Goal: Transaction & Acquisition: Purchase product/service

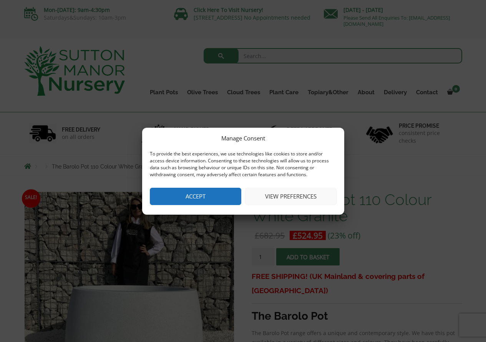
click at [222, 195] on button "Accept" at bounding box center [196, 196] width 92 height 17
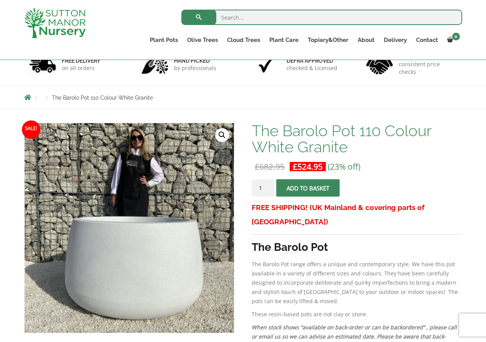
scroll to position [154, 0]
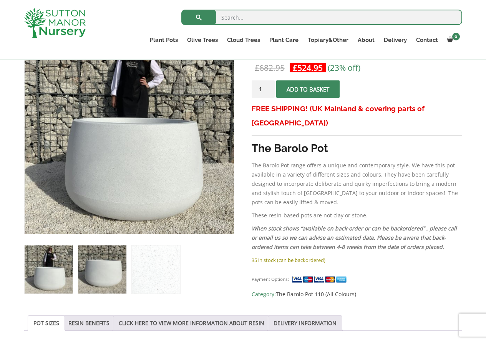
click at [117, 273] on img at bounding box center [102, 269] width 48 height 48
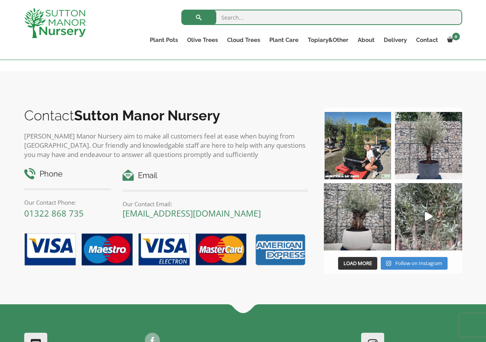
scroll to position [846, 0]
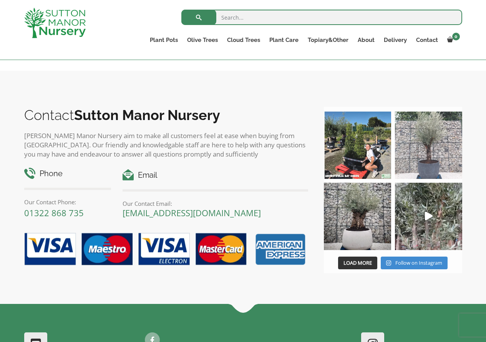
click at [438, 142] on img at bounding box center [428, 145] width 67 height 67
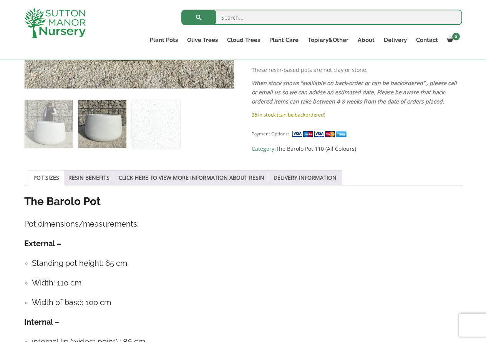
scroll to position [193, 0]
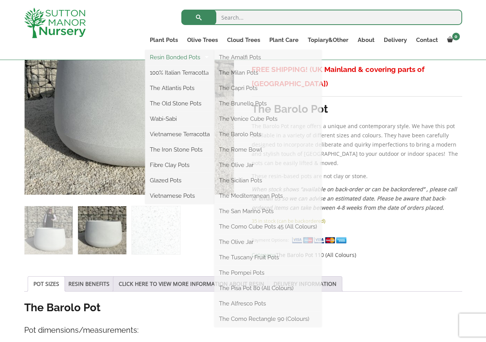
click at [176, 59] on link "Resin Bonded Pots" at bounding box center [179, 58] width 69 height 12
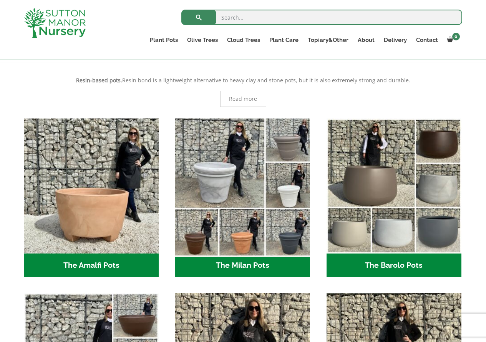
scroll to position [154, 0]
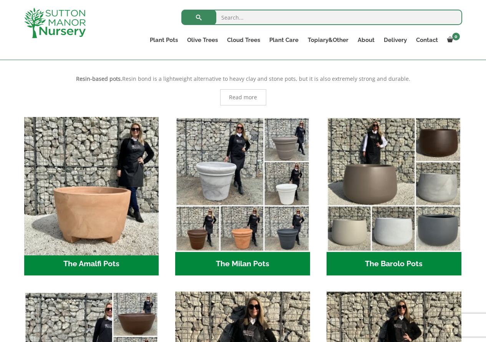
click at [111, 210] on img "Visit product category The Amalfi Pots" at bounding box center [91, 183] width 141 height 141
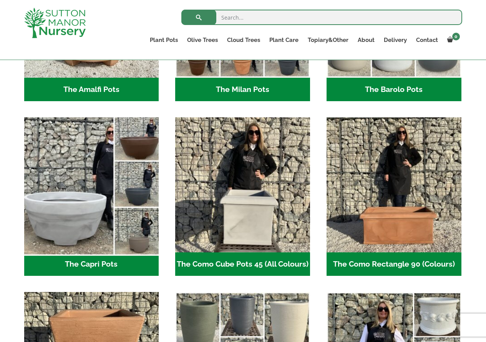
scroll to position [346, 0]
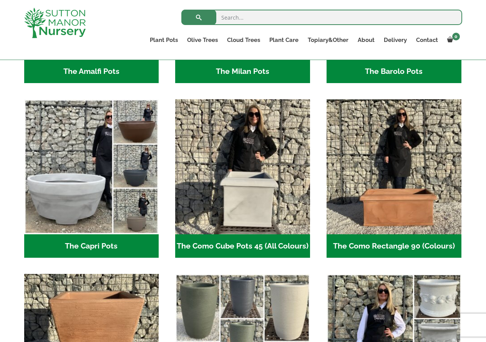
click at [105, 77] on h2 "The Amalfi Pots (3)" at bounding box center [91, 72] width 135 height 24
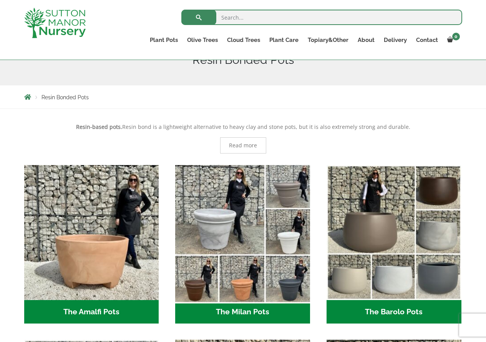
scroll to position [115, 0]
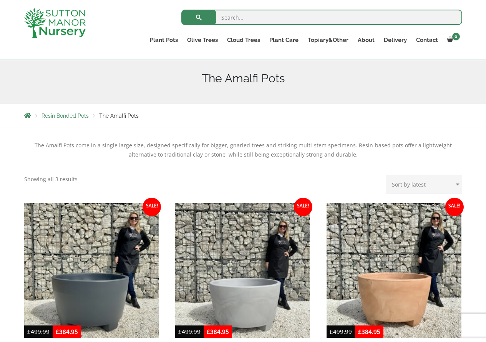
scroll to position [77, 0]
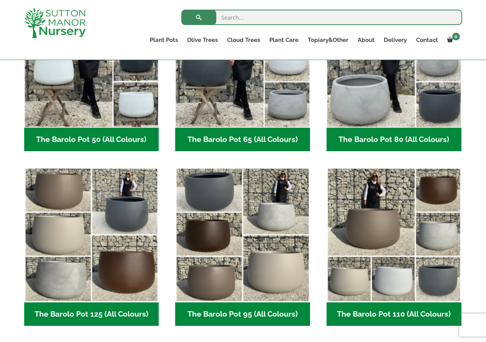
scroll to position [192, 0]
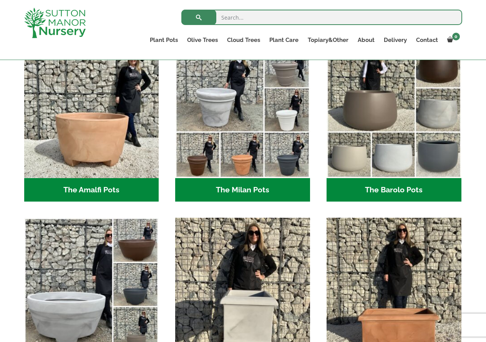
scroll to position [231, 0]
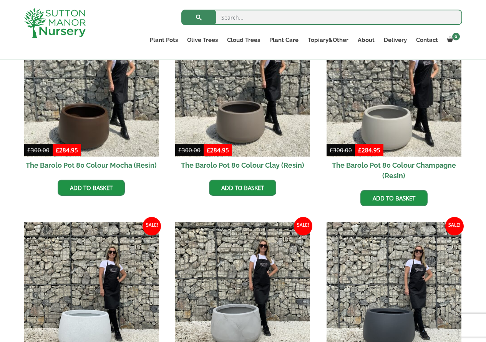
scroll to position [154, 0]
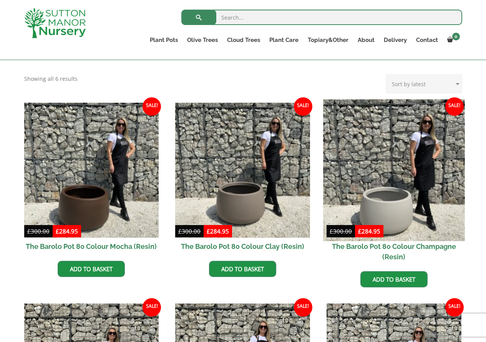
click at [434, 172] on img at bounding box center [393, 169] width 141 height 141
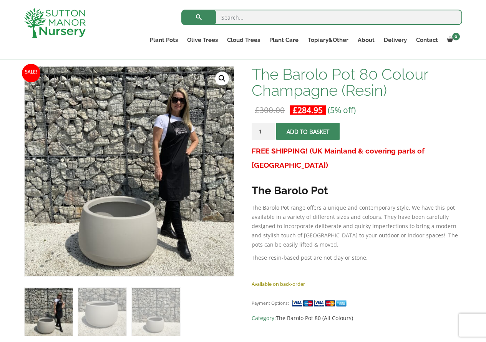
scroll to position [38, 0]
